Goal: Task Accomplishment & Management: Use online tool/utility

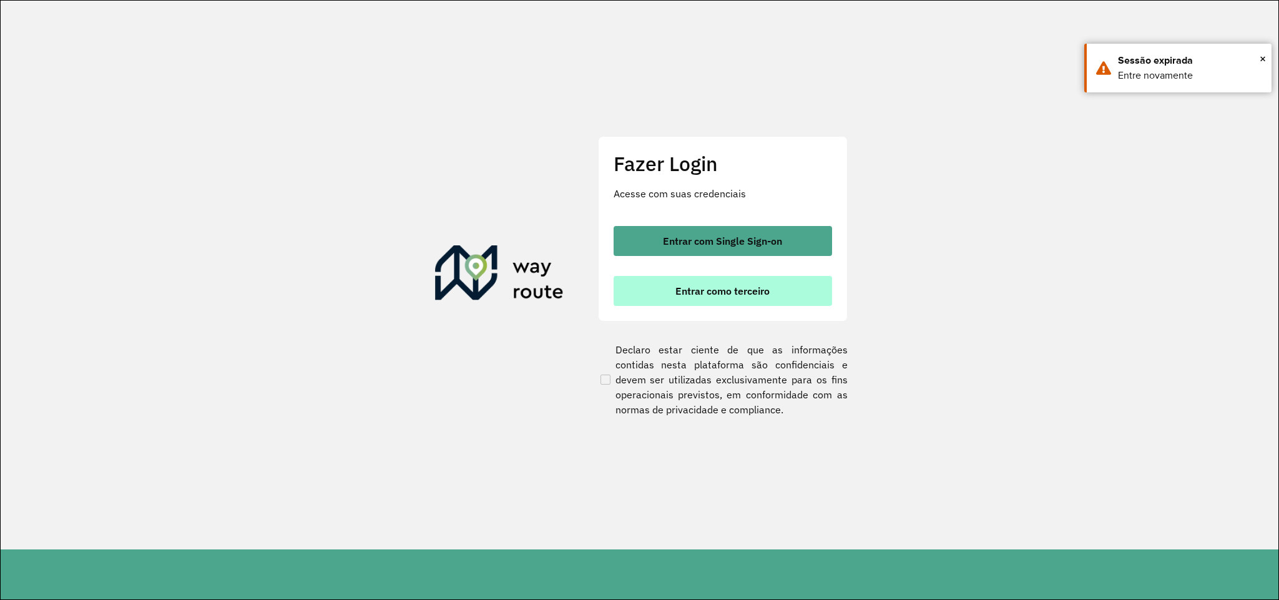
click at [700, 296] on span "Entrar como terceiro" at bounding box center [722, 291] width 94 height 10
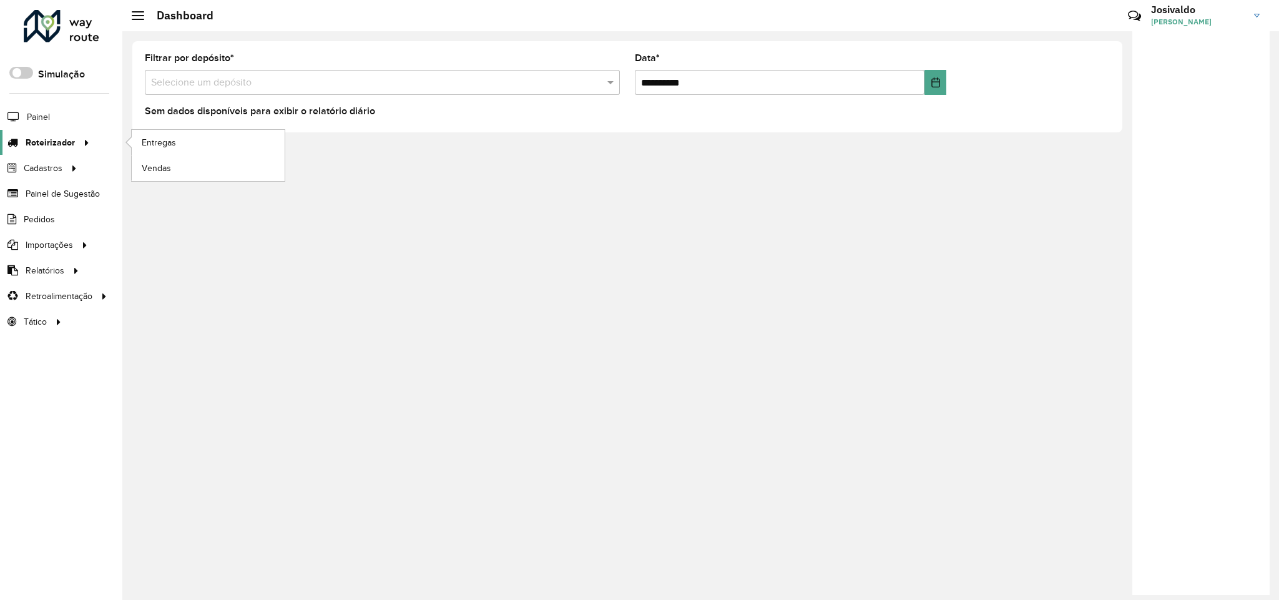
click at [75, 149] on div at bounding box center [84, 142] width 19 height 13
click at [185, 142] on link "Entregas" at bounding box center [208, 142] width 153 height 25
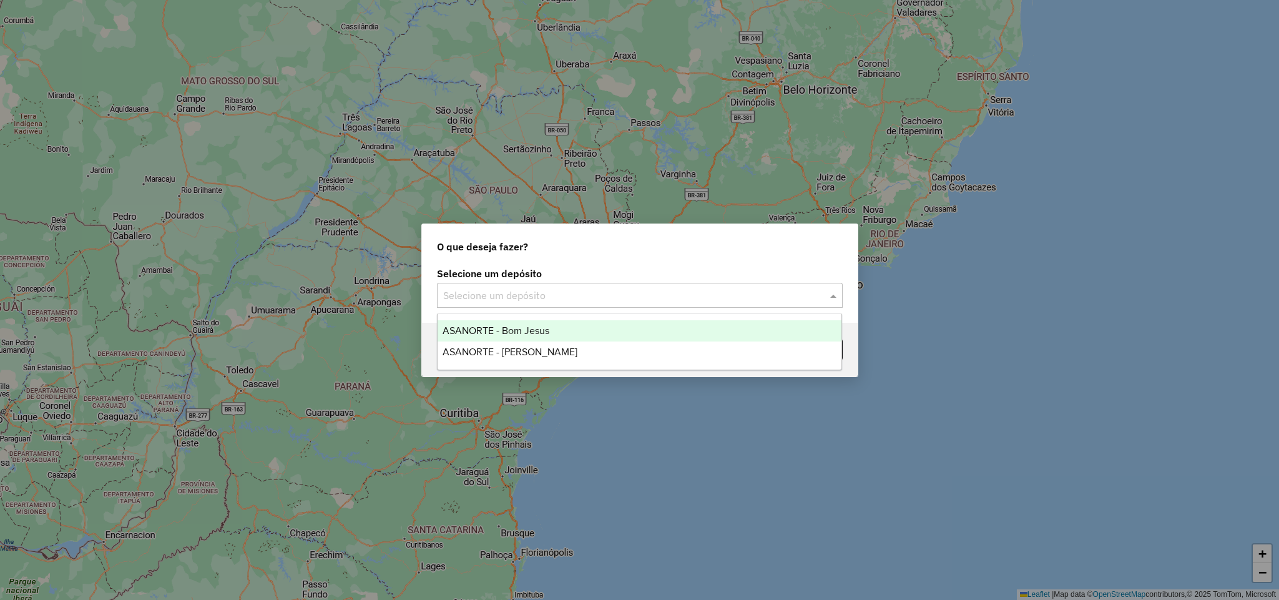
click at [825, 297] on div at bounding box center [640, 295] width 406 height 16
click at [607, 330] on div "ASANORTE - Bom Jesus" at bounding box center [640, 330] width 404 height 21
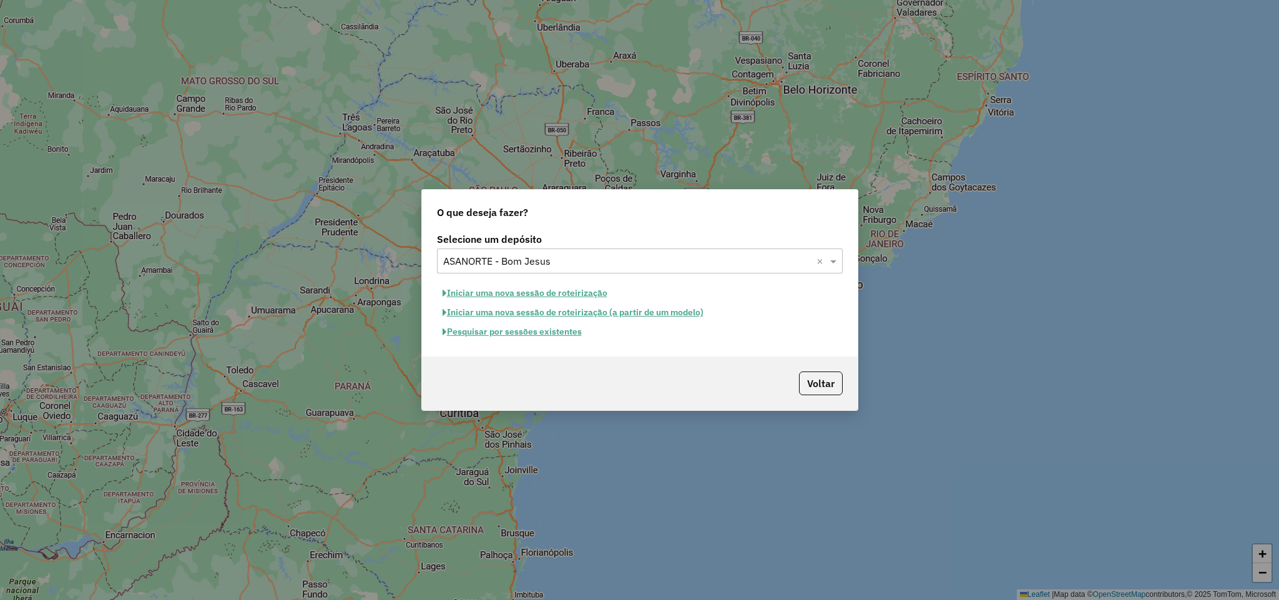
click at [521, 336] on button "Pesquisar por sessões existentes" at bounding box center [512, 331] width 150 height 19
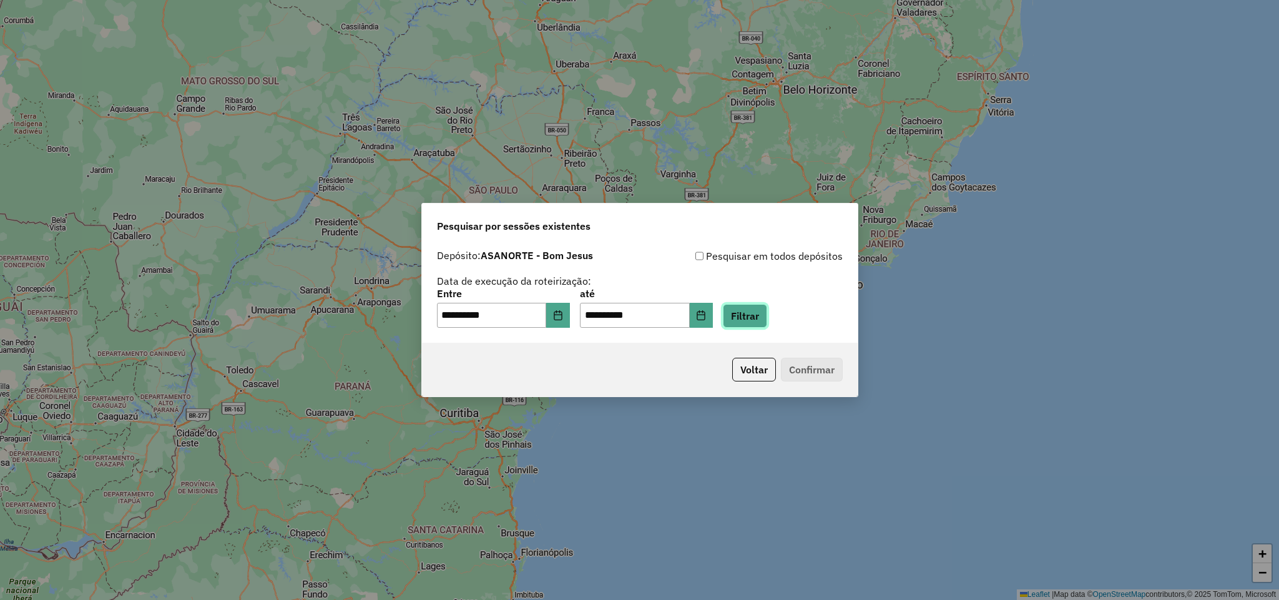
click at [759, 316] on button "Filtrar" at bounding box center [745, 316] width 44 height 24
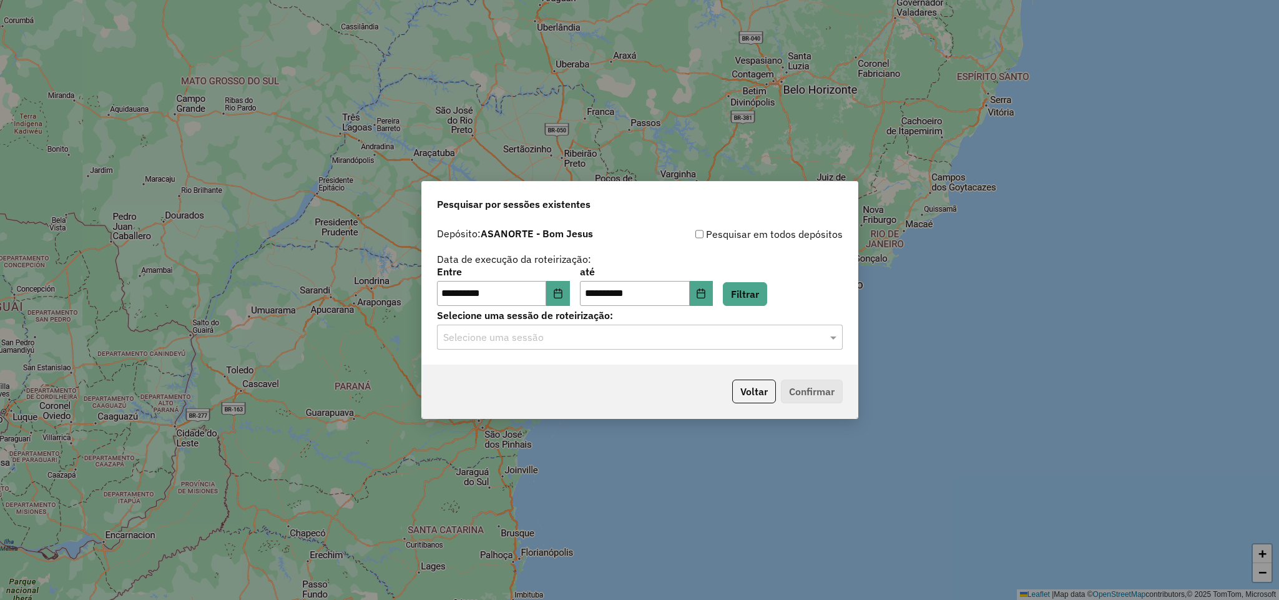
click at [584, 340] on input "text" at bounding box center [627, 337] width 368 height 15
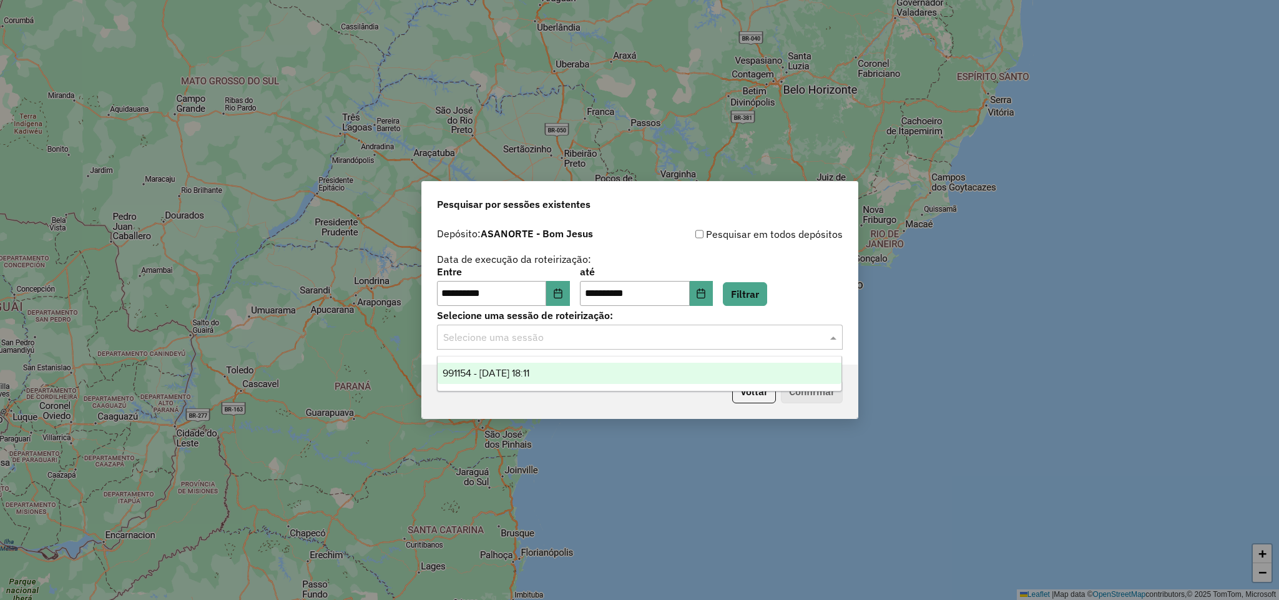
click at [541, 379] on div "991154 - 19/08/2025 18:11" at bounding box center [640, 373] width 404 height 21
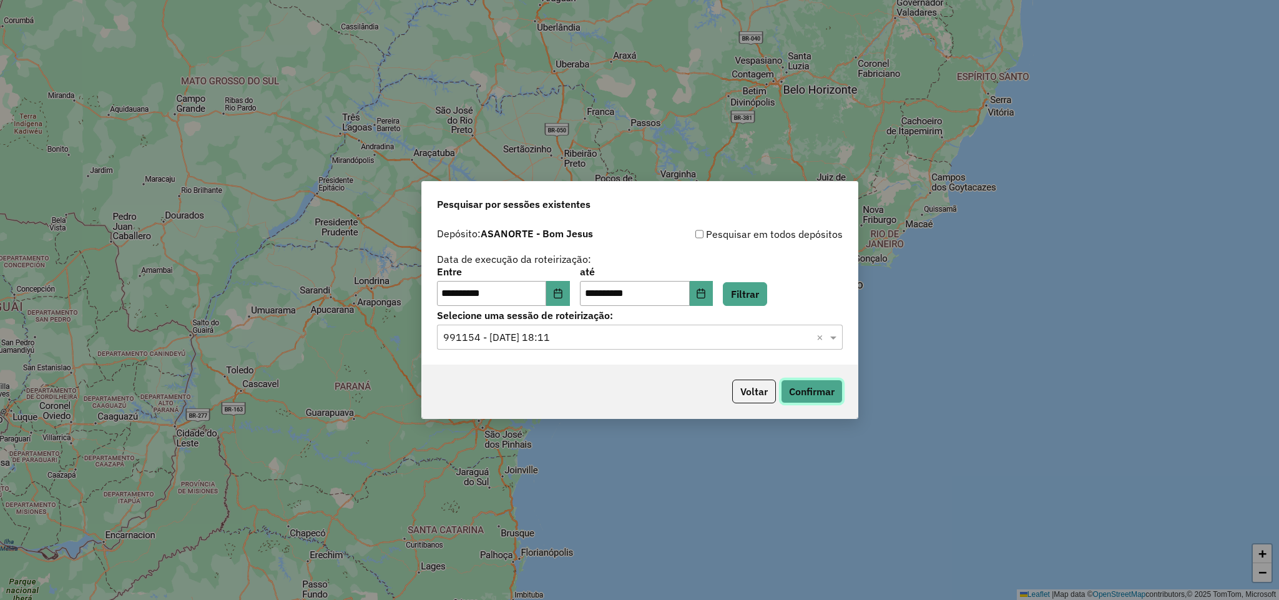
click at [798, 392] on button "Confirmar" at bounding box center [812, 392] width 62 height 24
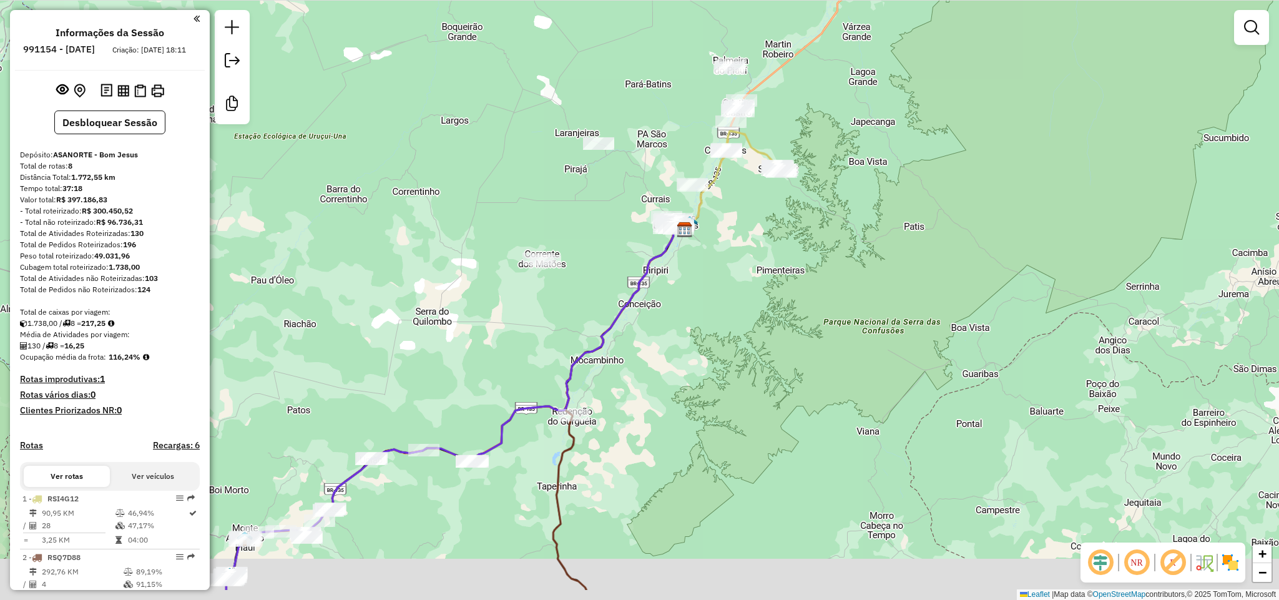
drag, startPoint x: 647, startPoint y: 448, endPoint x: 743, endPoint y: 245, distance: 224.2
click at [736, 274] on div "Janela de atendimento Grade de atendimento Capacidade Transportadoras Veículos …" at bounding box center [639, 300] width 1279 height 600
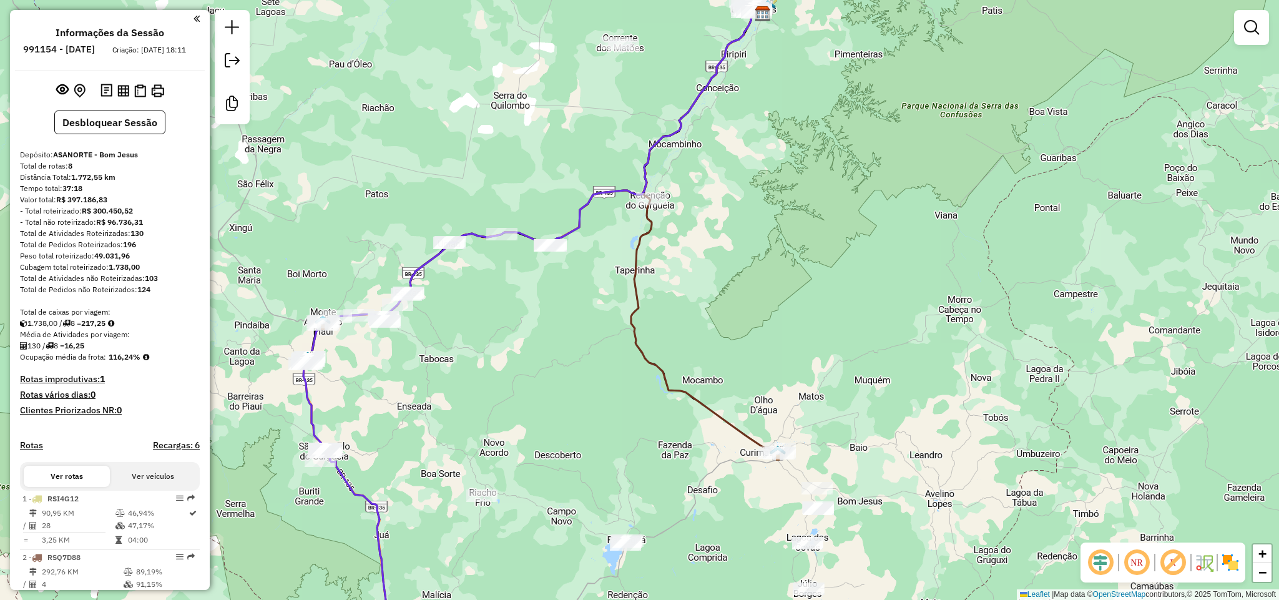
drag, startPoint x: 816, startPoint y: 139, endPoint x: 707, endPoint y: 351, distance: 239.0
click at [707, 351] on div "Janela de atendimento Grade de atendimento Capacidade Transportadoras Veículos …" at bounding box center [639, 300] width 1279 height 600
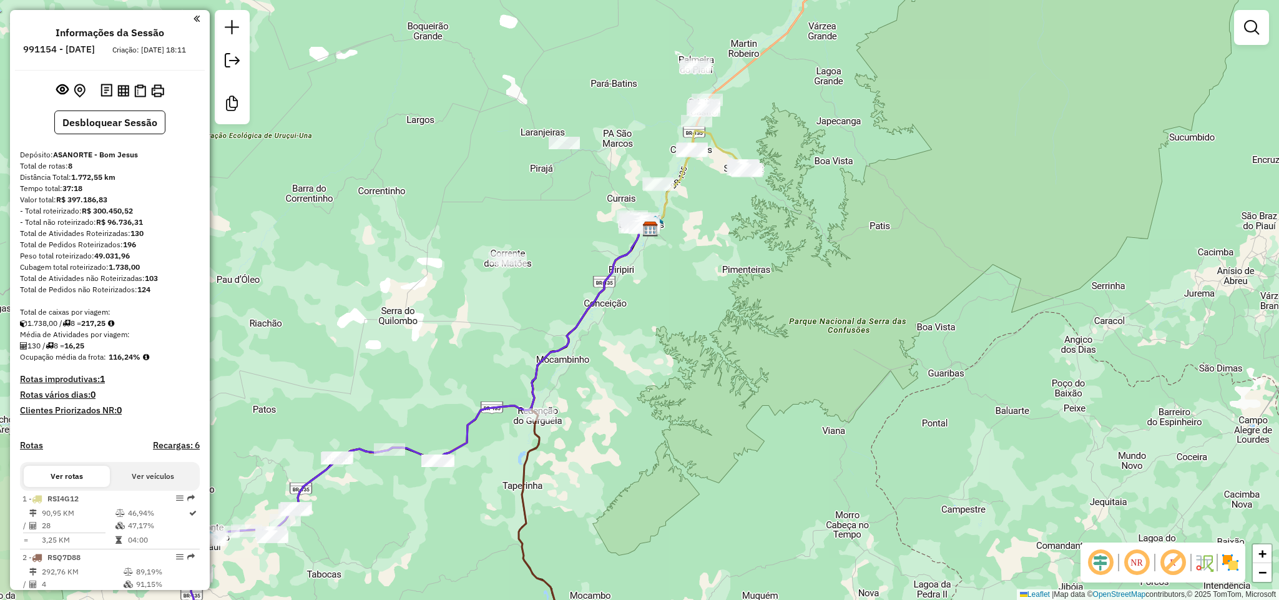
drag, startPoint x: 856, startPoint y: 133, endPoint x: 660, endPoint y: 382, distance: 317.3
click at [672, 368] on div "Janela de atendimento Grade de atendimento Capacidade Transportadoras Veículos …" at bounding box center [639, 300] width 1279 height 600
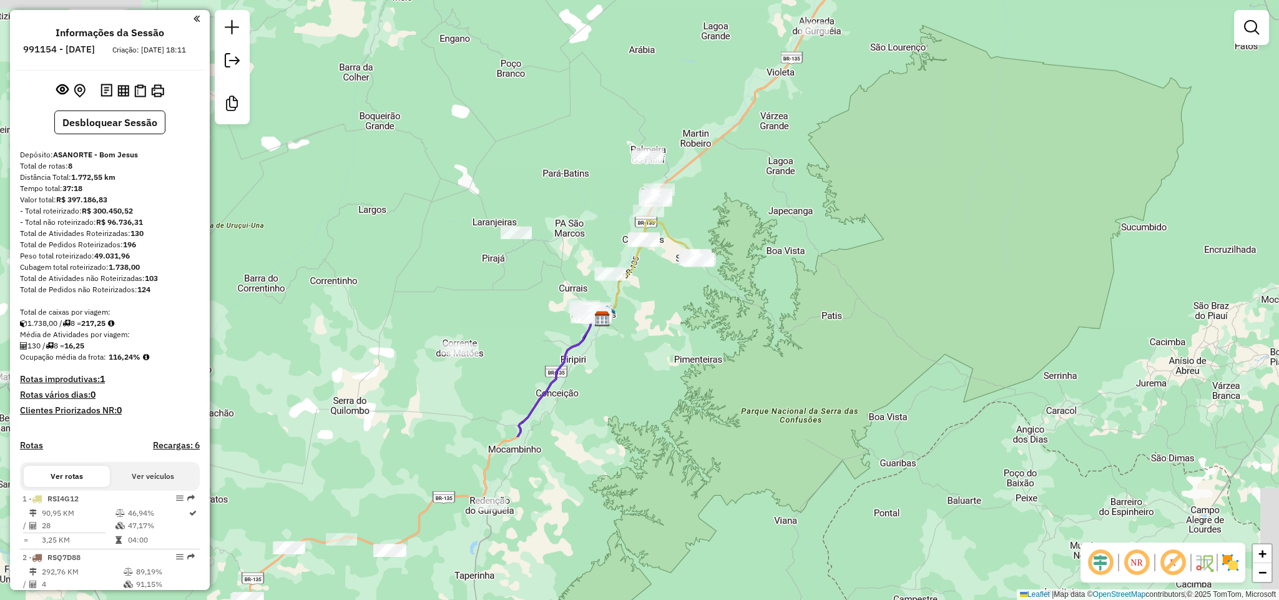
drag, startPoint x: 612, startPoint y: 358, endPoint x: 792, endPoint y: 175, distance: 256.9
click at [792, 176] on div "Janela de atendimento Grade de atendimento Capacidade Transportadoras Veículos …" at bounding box center [639, 300] width 1279 height 600
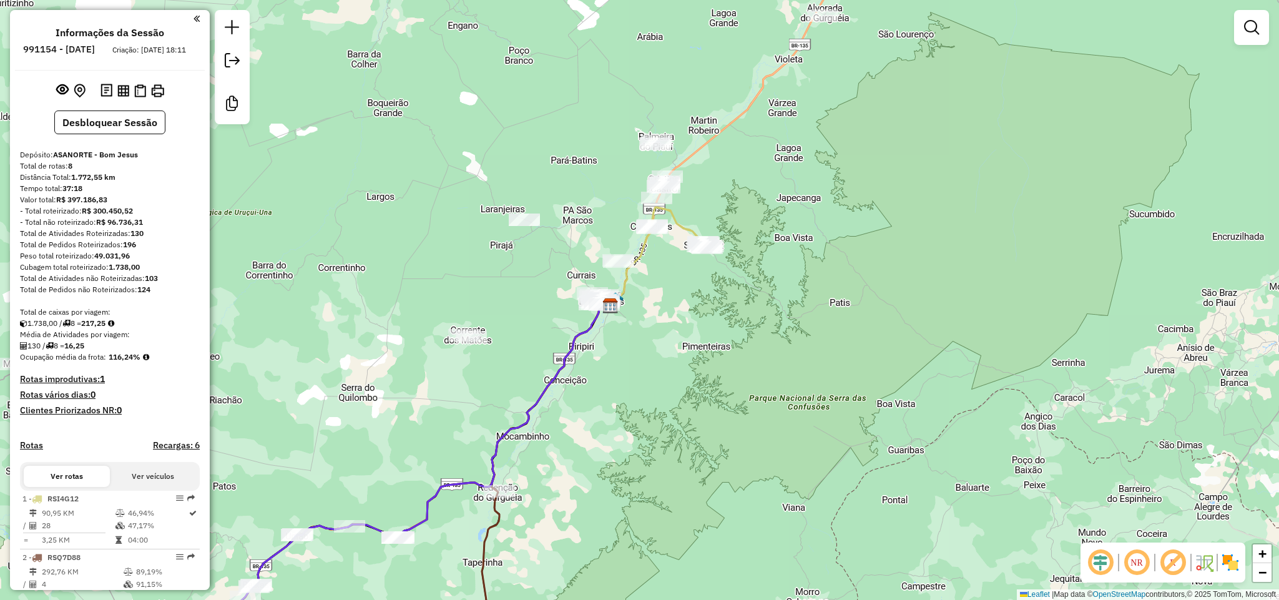
drag, startPoint x: 669, startPoint y: 395, endPoint x: 763, endPoint y: 202, distance: 214.7
click at [760, 210] on div "Janela de atendimento Grade de atendimento Capacidade Transportadoras Veículos …" at bounding box center [639, 300] width 1279 height 600
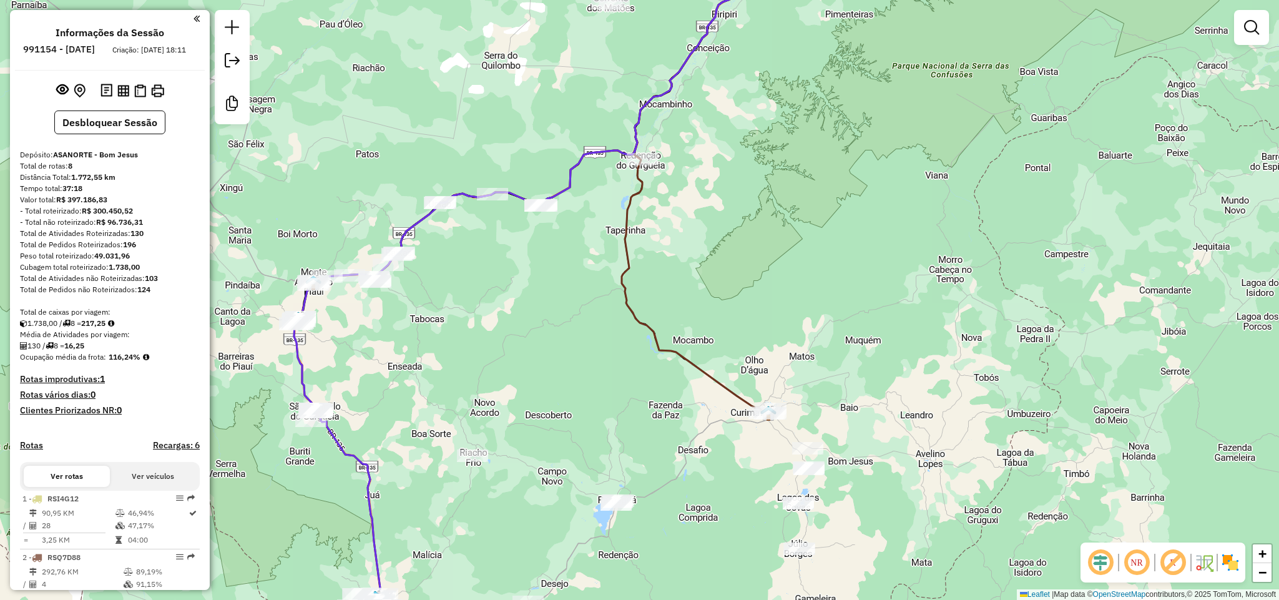
drag, startPoint x: 594, startPoint y: 403, endPoint x: 634, endPoint y: 227, distance: 179.9
click at [634, 231] on div "Janela de atendimento Grade de atendimento Capacidade Transportadoras Veículos …" at bounding box center [639, 300] width 1279 height 600
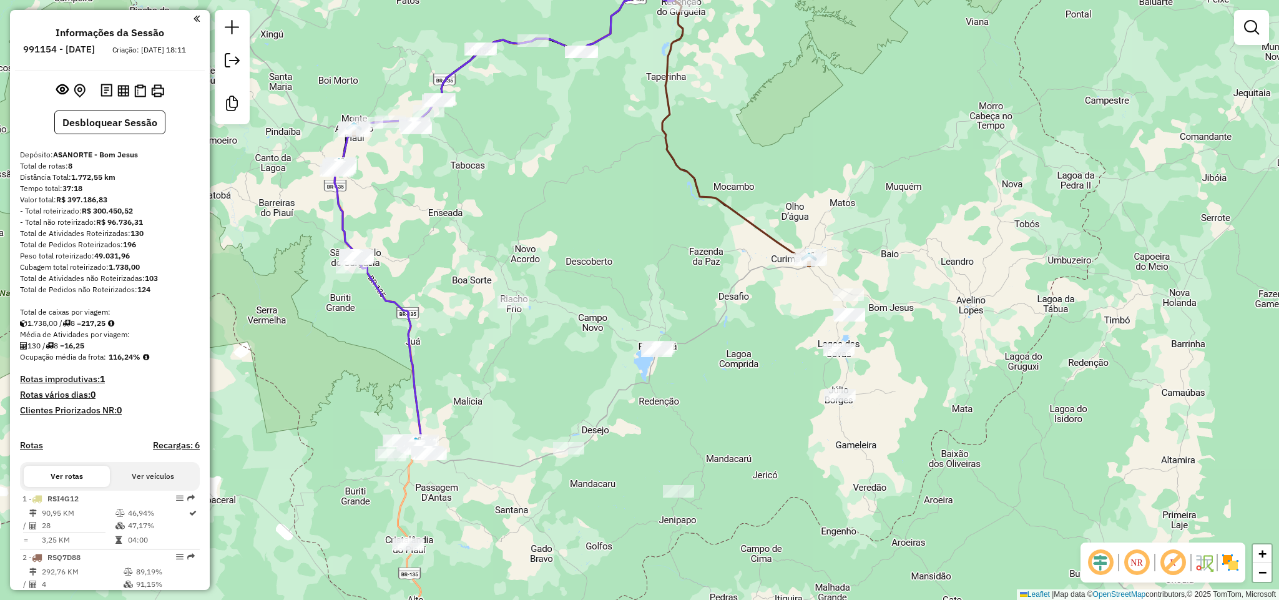
drag, startPoint x: 933, startPoint y: 403, endPoint x: 911, endPoint y: 267, distance: 137.8
click at [911, 267] on div "Janela de atendimento Grade de atendimento Capacidade Transportadoras Veículos …" at bounding box center [639, 300] width 1279 height 600
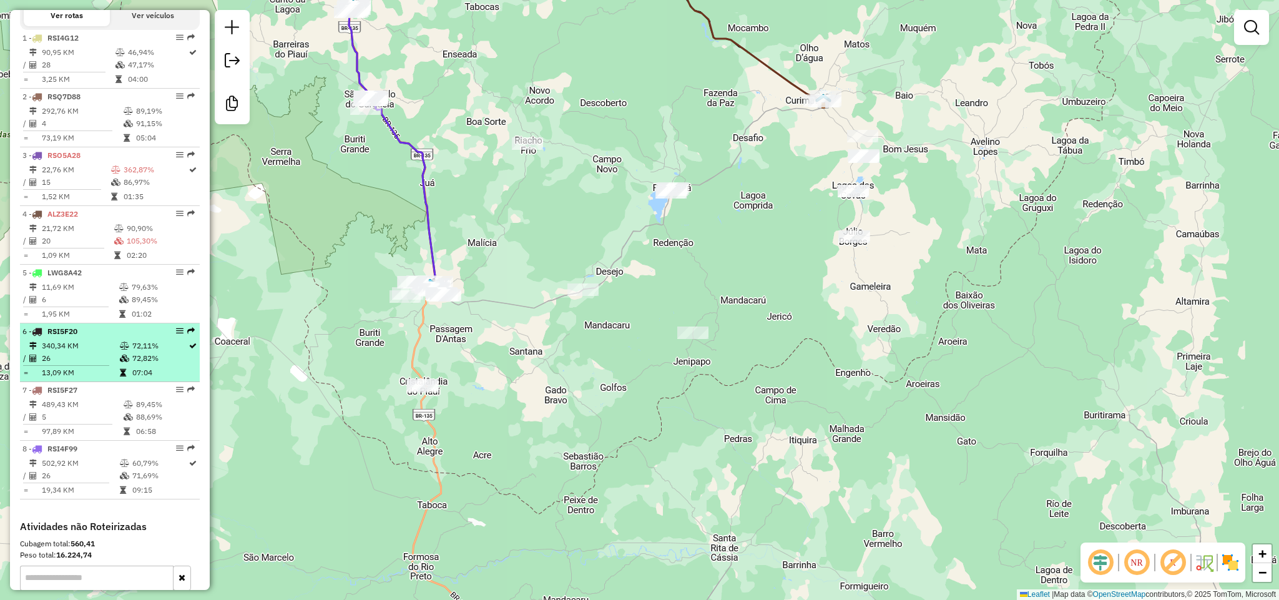
scroll to position [468, 0]
